Goal: Transaction & Acquisition: Purchase product/service

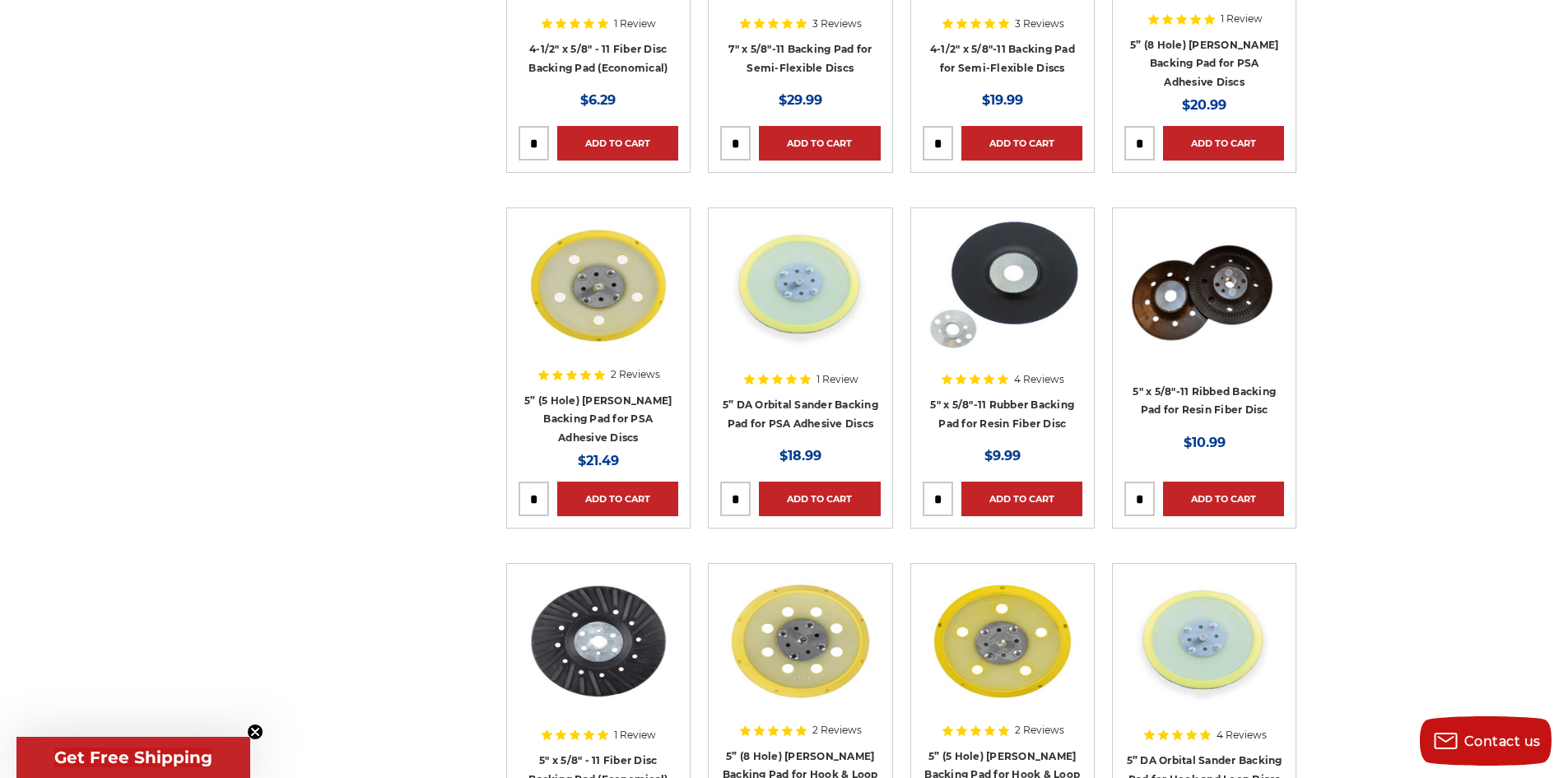
scroll to position [905, 0]
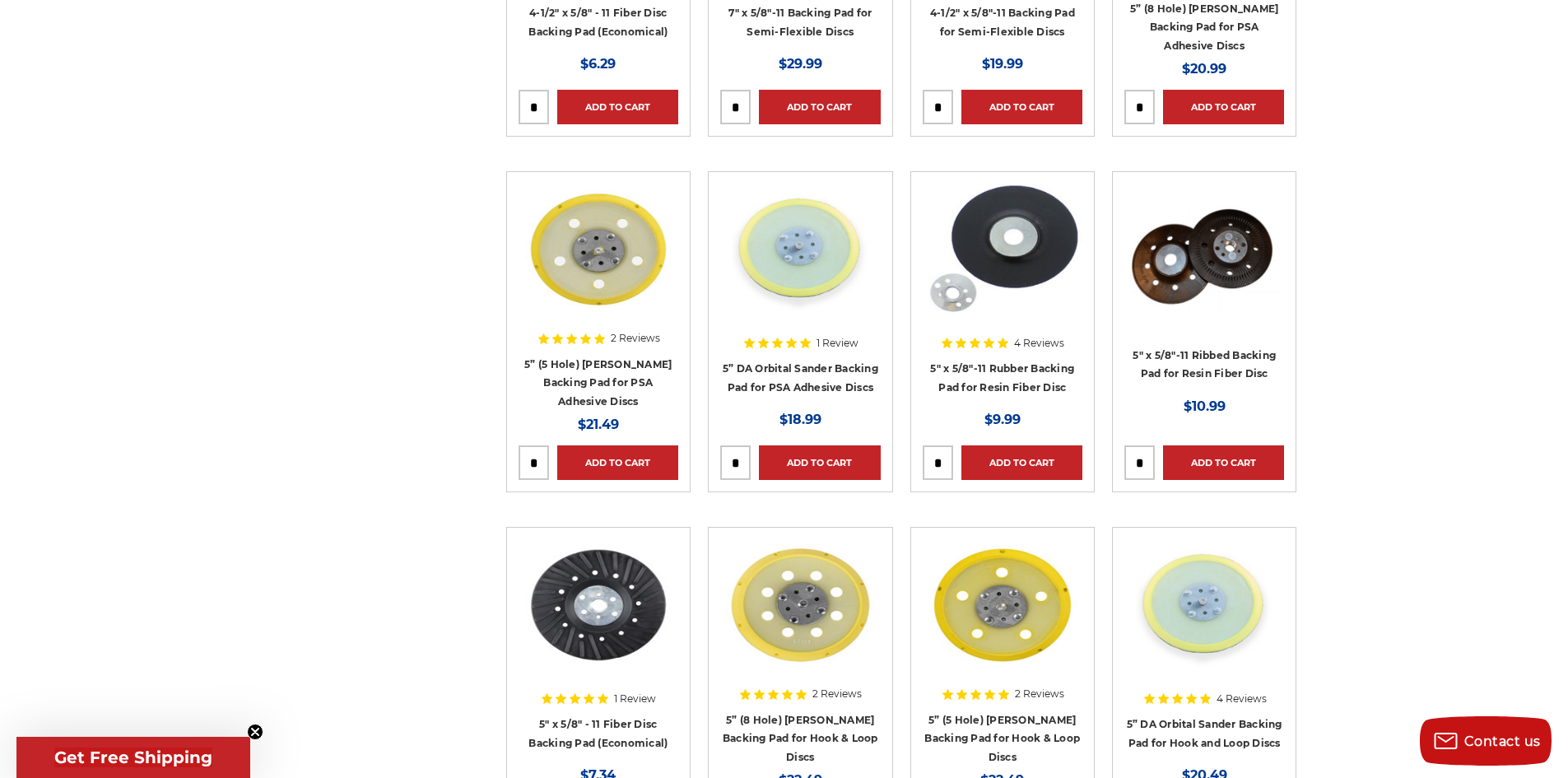
click at [997, 269] on img at bounding box center [1002, 249] width 160 height 131
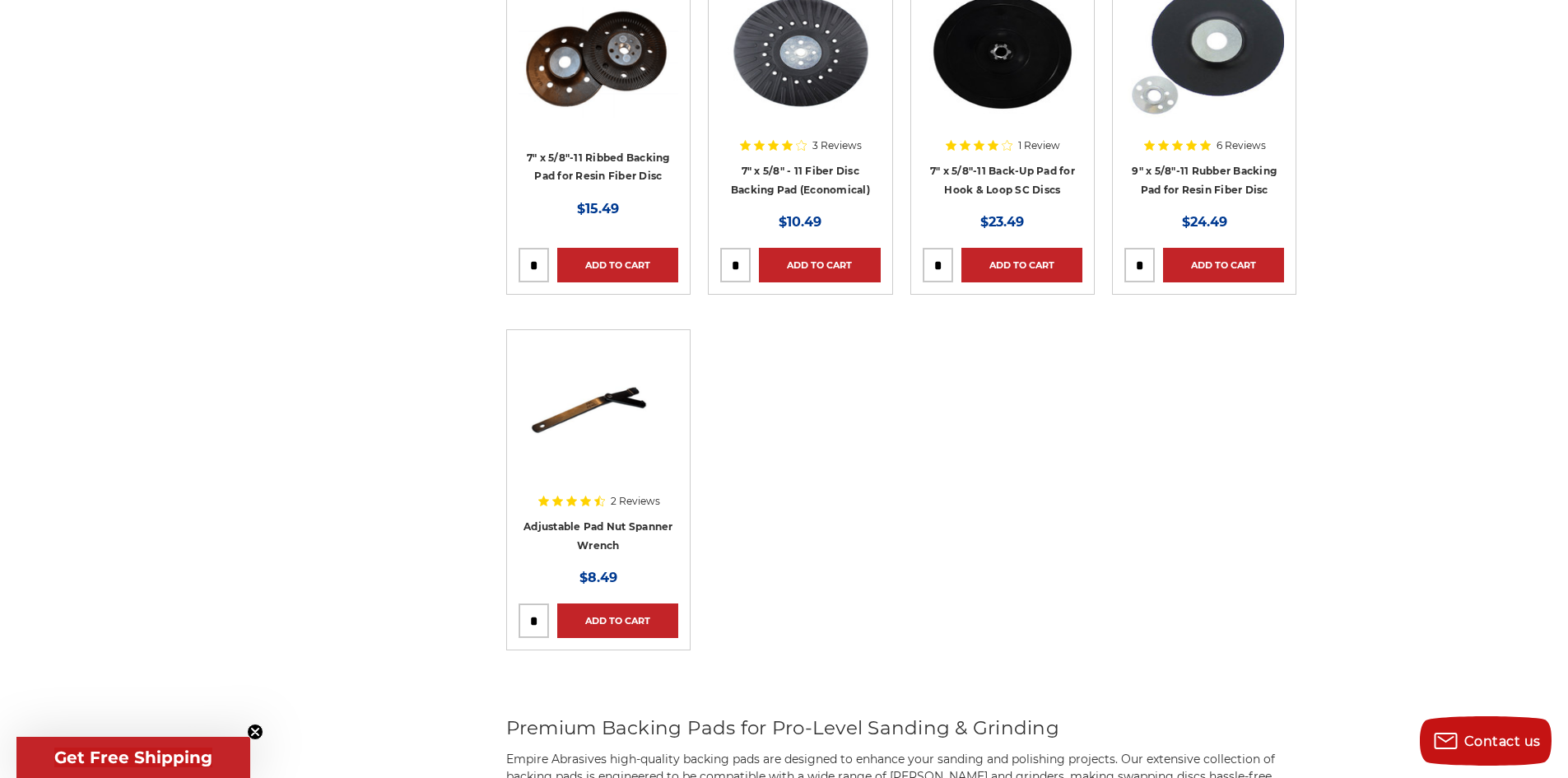
scroll to position [3046, 0]
